Goal: Task Accomplishment & Management: Complete application form

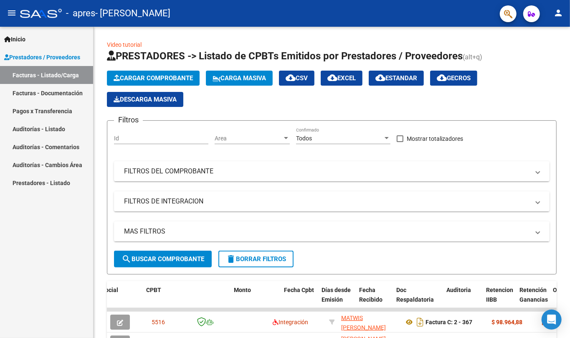
scroll to position [0, 258]
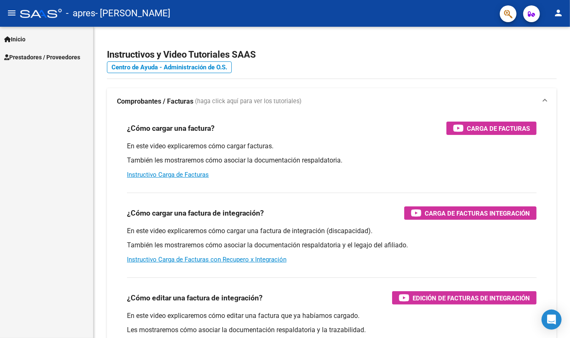
click at [47, 52] on link "Prestadores / Proveedores" at bounding box center [46, 57] width 93 height 18
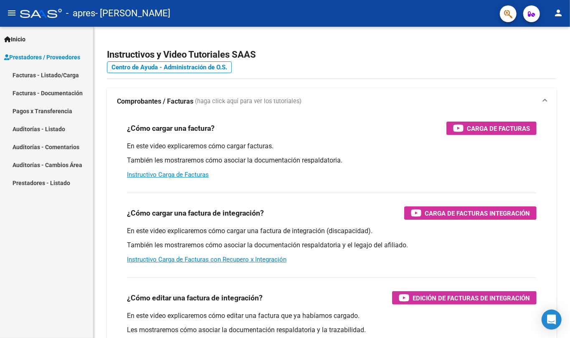
click at [47, 77] on link "Facturas - Listado/Carga" at bounding box center [46, 75] width 93 height 18
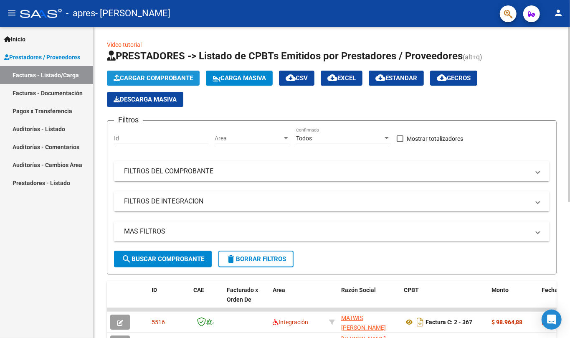
click at [186, 78] on span "Cargar Comprobante" at bounding box center [153, 78] width 79 height 8
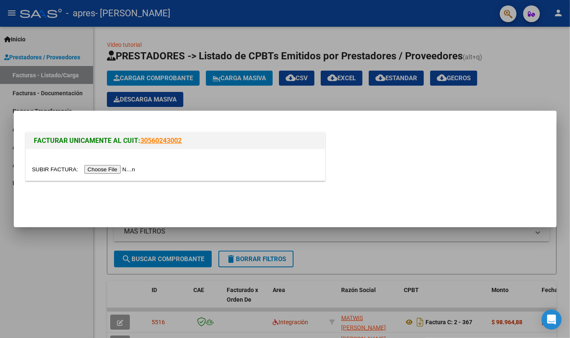
click at [114, 172] on input "file" at bounding box center [85, 169] width 106 height 9
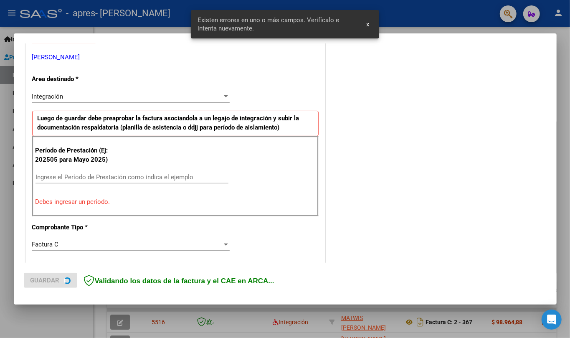
scroll to position [166, 0]
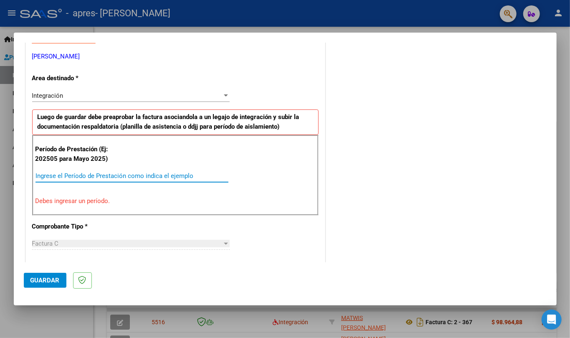
click at [183, 177] on input "Ingrese el Período de Prestación como indica el ejemplo" at bounding box center [132, 176] width 193 height 8
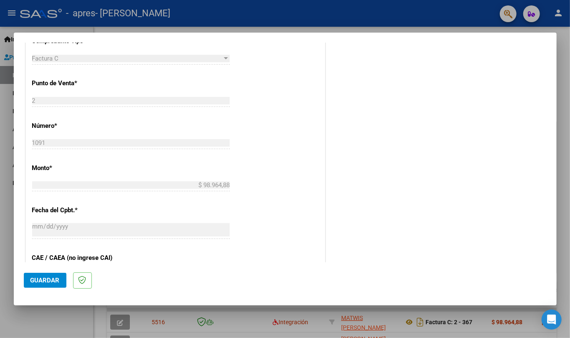
scroll to position [333, 0]
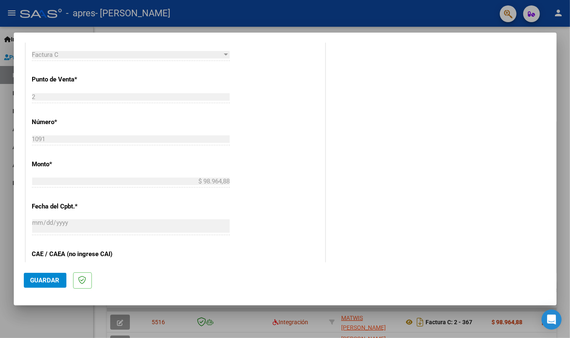
type input "202509"
click at [55, 277] on span "Guardar" at bounding box center [45, 281] width 29 height 8
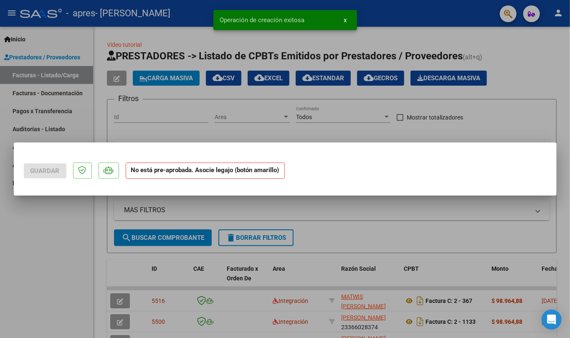
scroll to position [0, 0]
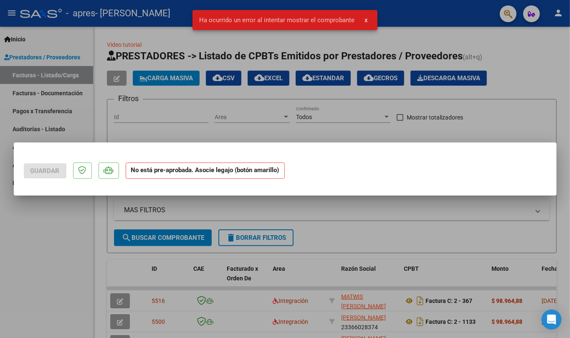
click at [130, 264] on div at bounding box center [285, 169] width 570 height 338
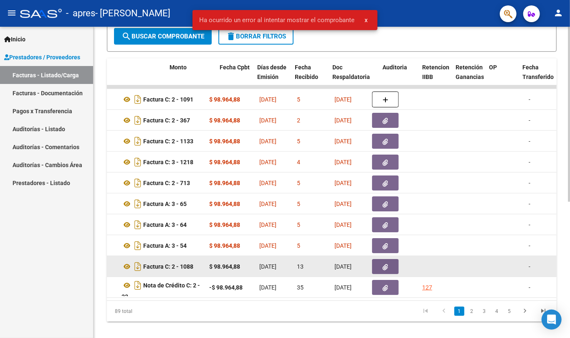
scroll to position [0, 463]
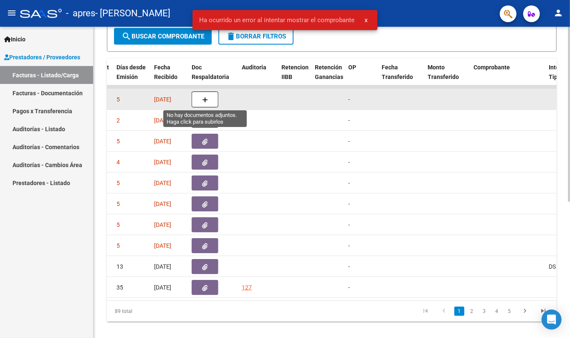
click at [201, 101] on button "button" at bounding box center [205, 100] width 27 height 16
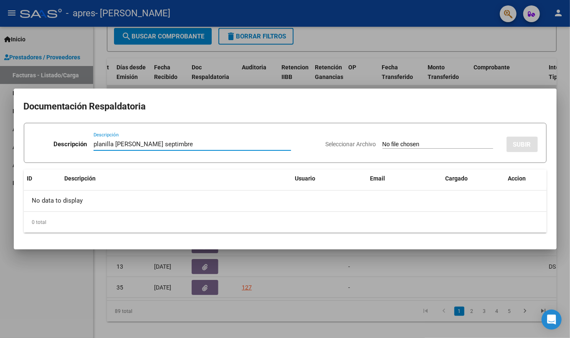
click at [147, 146] on input "planilla [PERSON_NAME] septimbre" at bounding box center [193, 144] width 198 height 8
type input "planilla [GEOGRAPHIC_DATA] septiembre"
click at [383, 144] on input "Seleccionar Archivo" at bounding box center [438, 145] width 111 height 8
type input "C:\fakepath\[PERSON_NAME][GEOGRAPHIC_DATA]pdf"
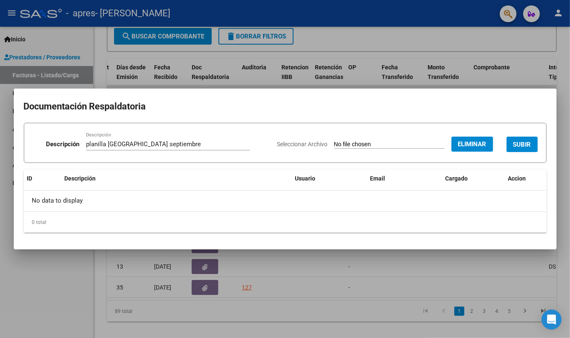
click at [512, 137] on button "SUBIR" at bounding box center [522, 144] width 31 height 15
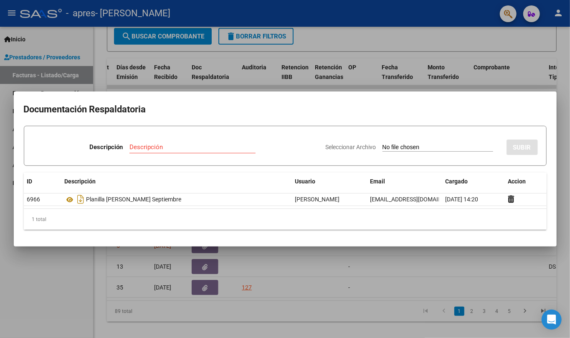
click at [278, 254] on div at bounding box center [285, 169] width 570 height 338
